Goal: Information Seeking & Learning: Learn about a topic

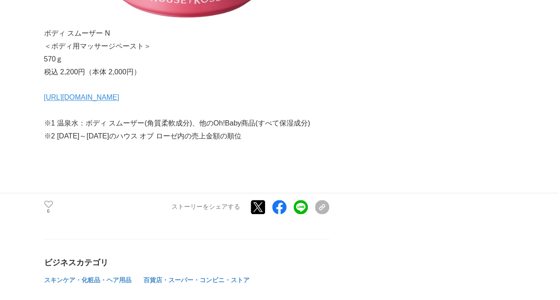
scroll to position [2177, 0]
